Goal: Task Accomplishment & Management: Manage account settings

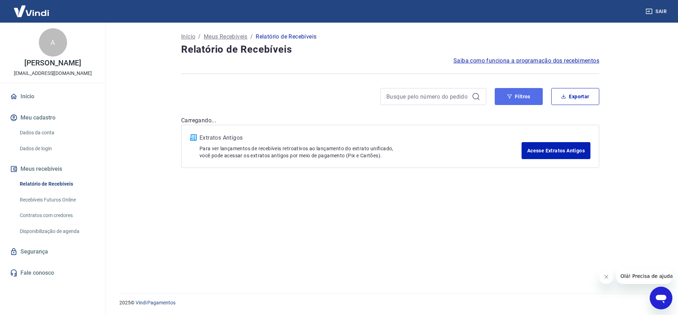
click at [506, 98] on button "Filtros" at bounding box center [519, 96] width 48 height 17
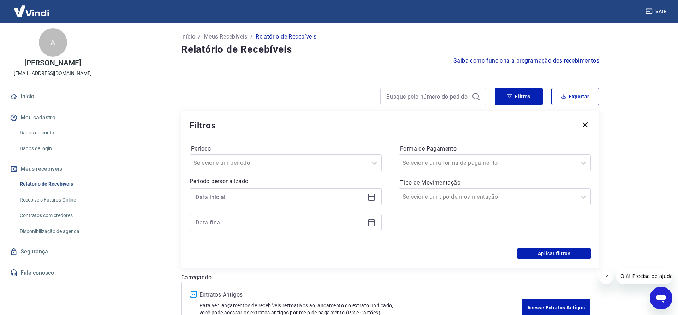
click at [247, 192] on div at bounding box center [286, 196] width 192 height 17
click at [251, 196] on input at bounding box center [280, 196] width 169 height 11
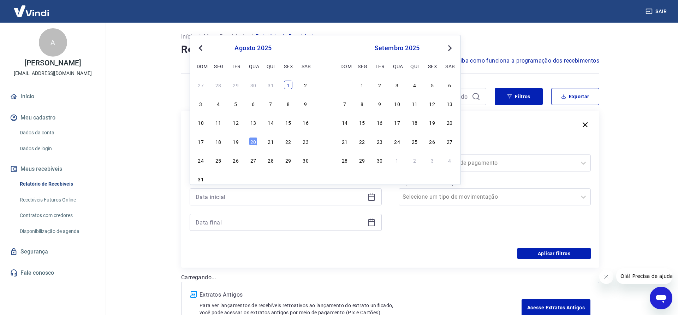
click at [288, 84] on div "1" at bounding box center [288, 85] width 8 height 8
type input "[DATE]"
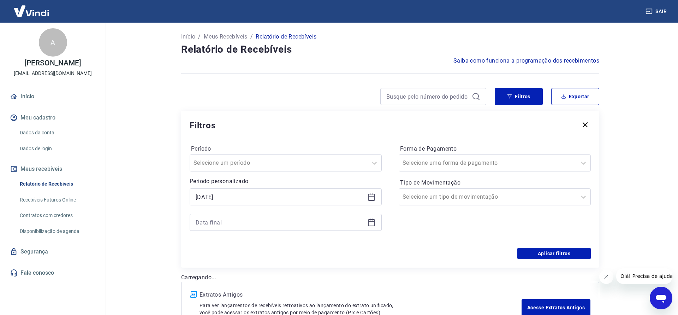
click at [370, 222] on icon at bounding box center [371, 222] width 8 height 8
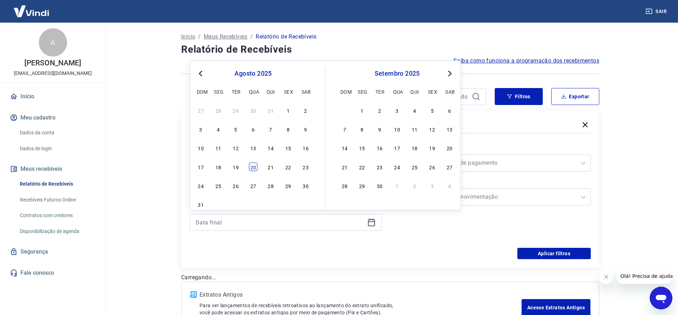
click at [253, 165] on div "20" at bounding box center [253, 167] width 8 height 8
type input "[DATE]"
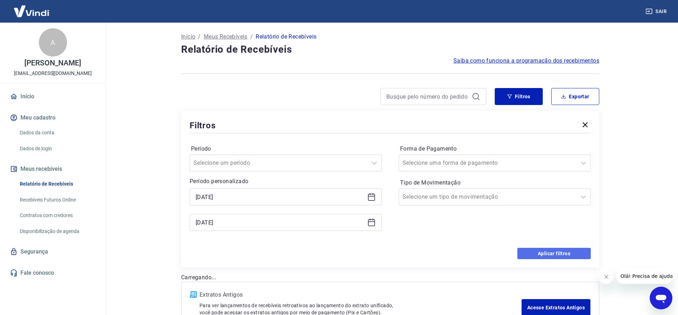
click at [545, 252] on button "Aplicar filtros" at bounding box center [554, 253] width 73 height 11
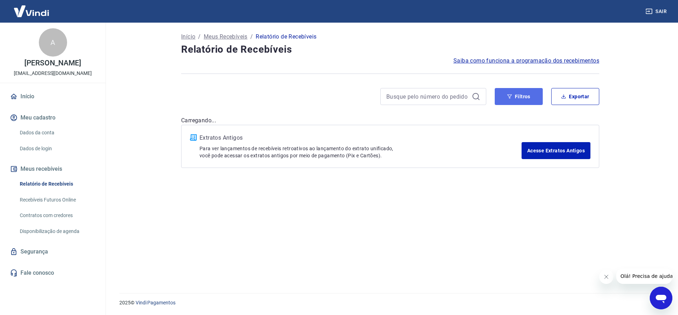
click at [528, 97] on button "Filtros" at bounding box center [519, 96] width 48 height 17
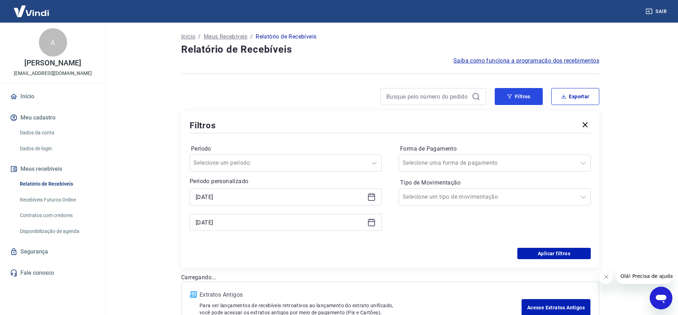
scroll to position [49, 0]
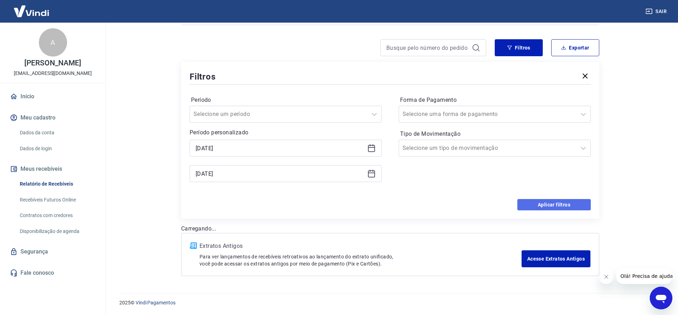
click at [545, 203] on button "Aplicar filtros" at bounding box center [554, 204] width 73 height 11
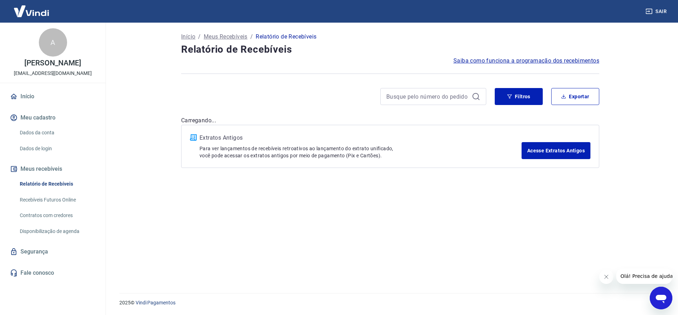
scroll to position [0, 0]
click at [532, 98] on button "Filtros" at bounding box center [519, 96] width 48 height 17
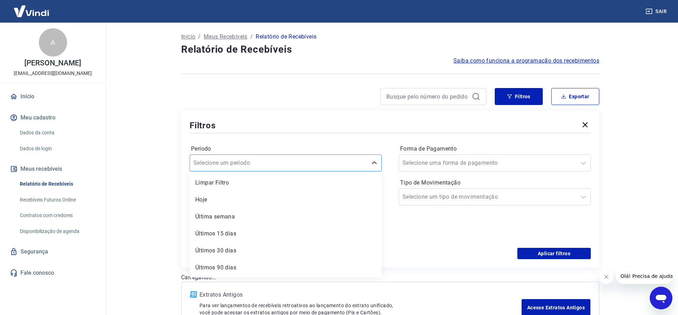
click at [275, 160] on div at bounding box center [279, 163] width 170 height 10
click at [409, 226] on div "Forma de Pagamento Selecione uma forma de pagamento Tipo de Movimentação Seleci…" at bounding box center [495, 191] width 192 height 96
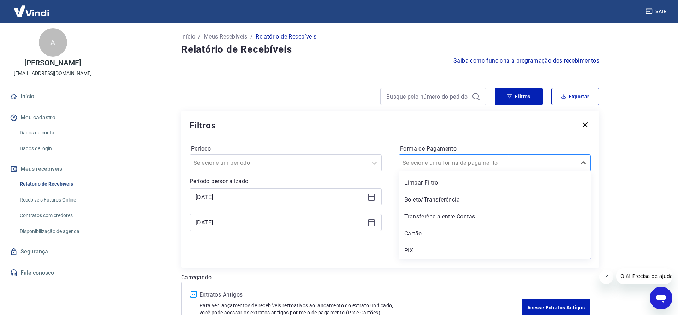
click at [438, 162] on input "Forma de Pagamento" at bounding box center [438, 163] width 71 height 8
drag, startPoint x: 337, startPoint y: 247, endPoint x: 321, endPoint y: 241, distance: 16.9
click at [330, 246] on div "Período Selecione um período Período personalizado [DATE] [DATE] Forma de Pagam…" at bounding box center [390, 191] width 401 height 113
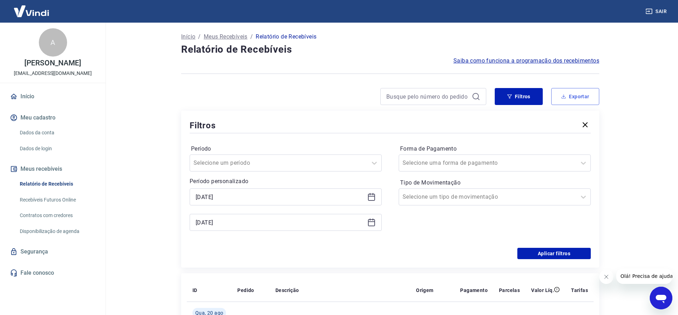
click at [578, 100] on button "Exportar" at bounding box center [575, 96] width 48 height 17
type input "[DATE]"
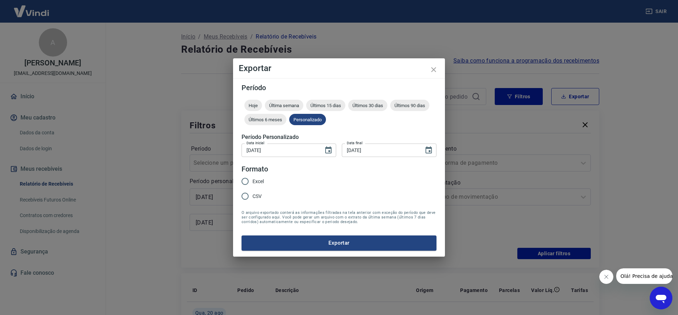
drag, startPoint x: 245, startPoint y: 181, endPoint x: 248, endPoint y: 184, distance: 4.3
click at [246, 180] on input "Excel" at bounding box center [245, 181] width 15 height 15
radio input "true"
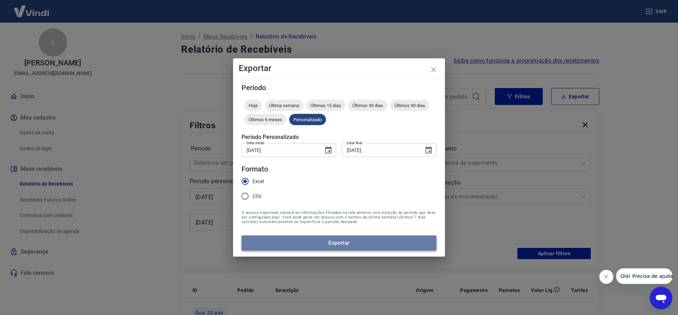
click at [318, 242] on button "Exportar" at bounding box center [339, 242] width 195 height 15
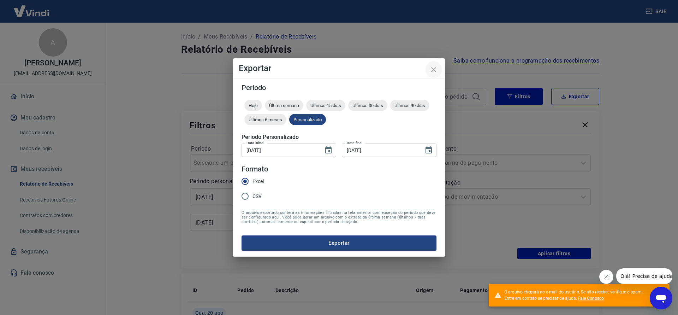
click at [437, 70] on icon "close" at bounding box center [434, 69] width 8 height 8
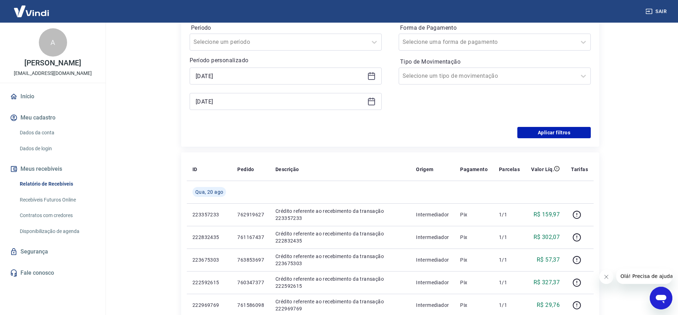
scroll to position [108, 0]
